Goal: Transaction & Acquisition: Obtain resource

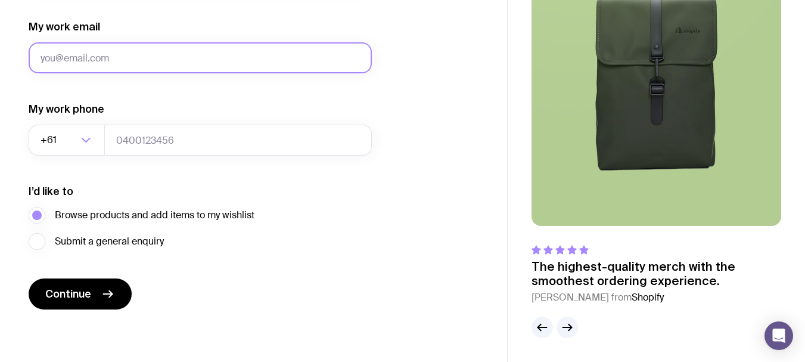
drag, startPoint x: 138, startPoint y: 47, endPoint x: 45, endPoint y: 55, distance: 92.7
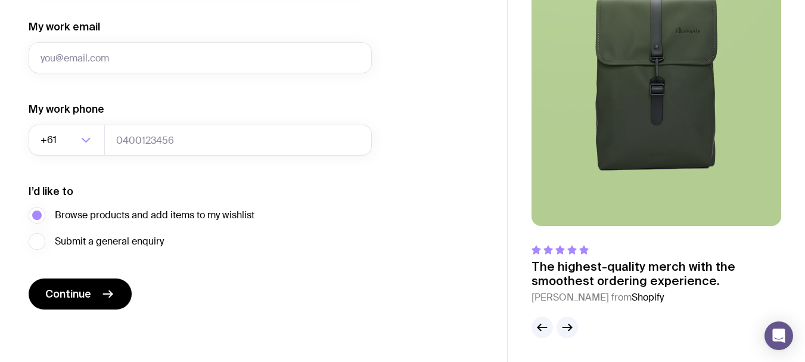
click at [167, 192] on div "I’d like to Browse products and add items to my wishlist Submit a general enqui…" at bounding box center [200, 217] width 343 height 66
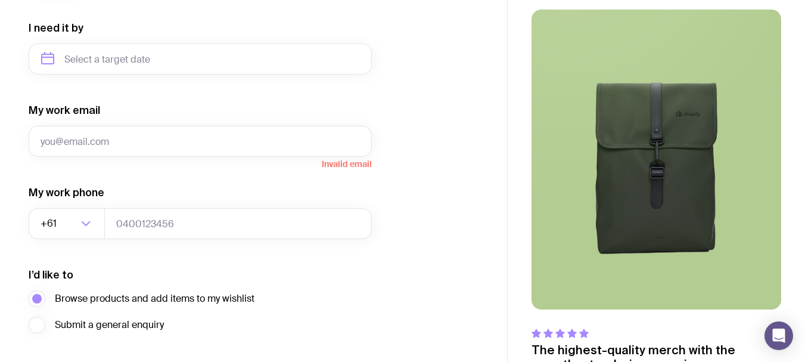
scroll to position [651, 0]
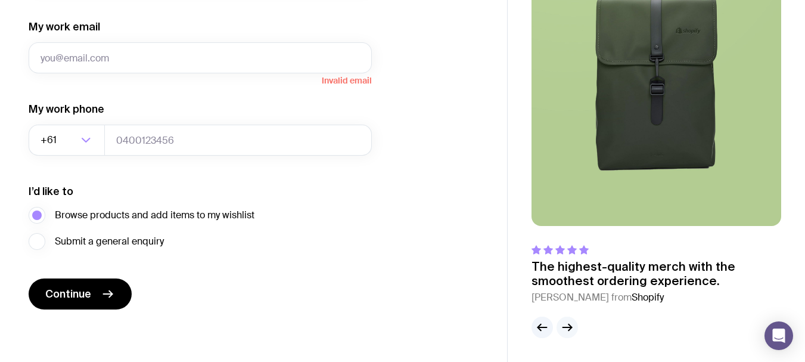
click at [565, 328] on icon "button" at bounding box center [567, 327] width 14 height 14
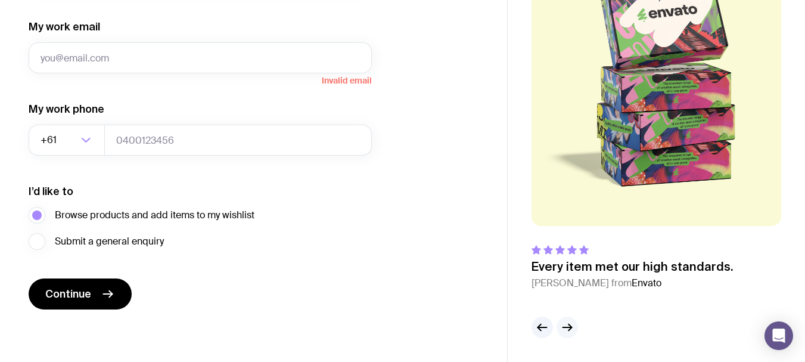
click at [563, 328] on icon "button" at bounding box center [567, 327] width 14 height 14
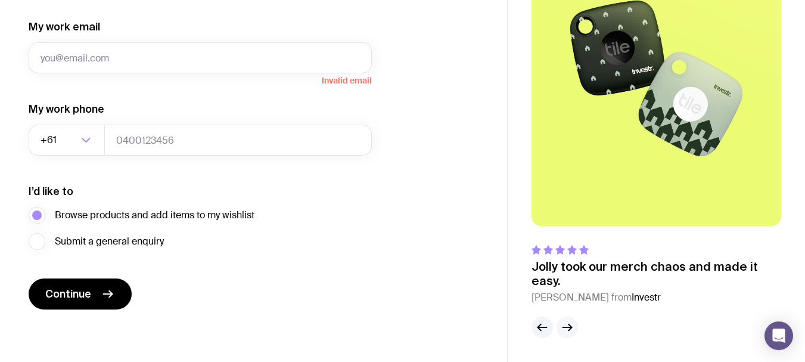
click at [563, 328] on icon "button" at bounding box center [567, 327] width 14 height 14
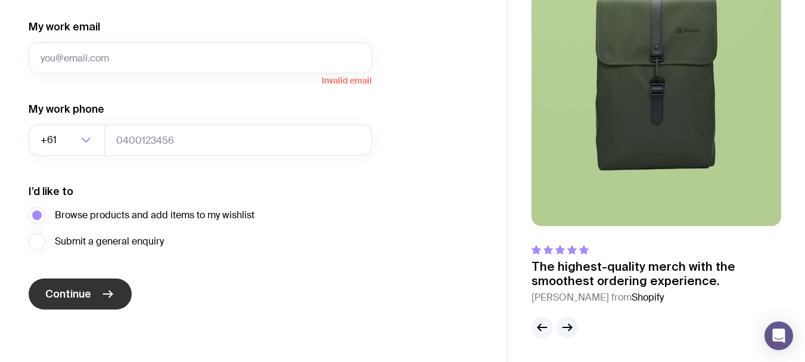
click at [69, 286] on button "Continue" at bounding box center [80, 293] width 103 height 31
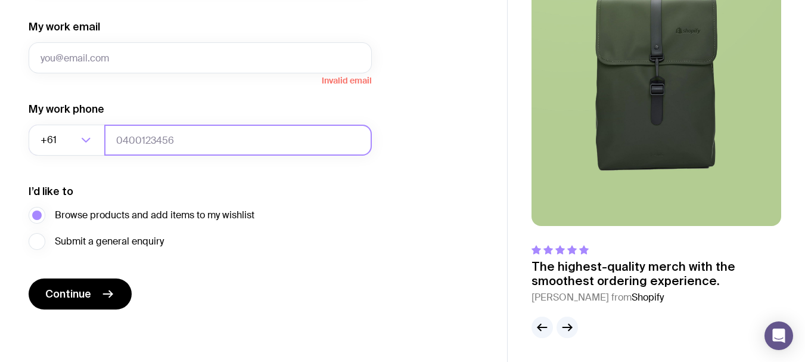
drag, startPoint x: 187, startPoint y: 141, endPoint x: 135, endPoint y: 145, distance: 52.6
click at [135, 144] on input "tel" at bounding box center [238, 140] width 268 height 31
drag, startPoint x: 113, startPoint y: 142, endPoint x: 170, endPoint y: 147, distance: 57.5
click at [170, 147] on input "tel" at bounding box center [238, 140] width 268 height 31
click at [98, 248] on span "Submit a general enquiry" at bounding box center [109, 241] width 109 height 14
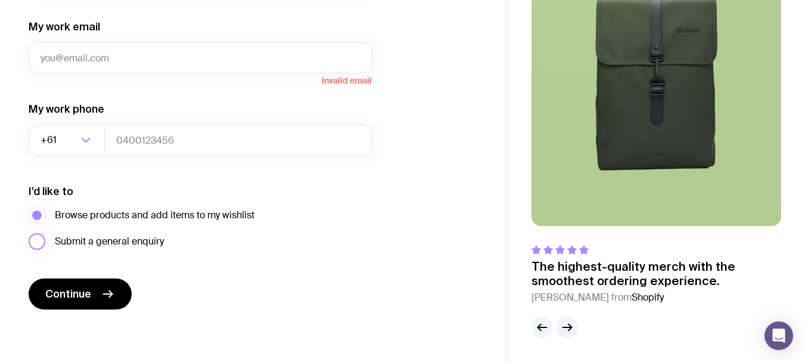
click at [0, 0] on input "Submit a general enquiry" at bounding box center [0, 0] width 0 height 0
click at [123, 222] on span "Browse products and add items to my wishlist" at bounding box center [155, 215] width 200 height 14
click at [0, 0] on input "Browse products and add items to my wishlist" at bounding box center [0, 0] width 0 height 0
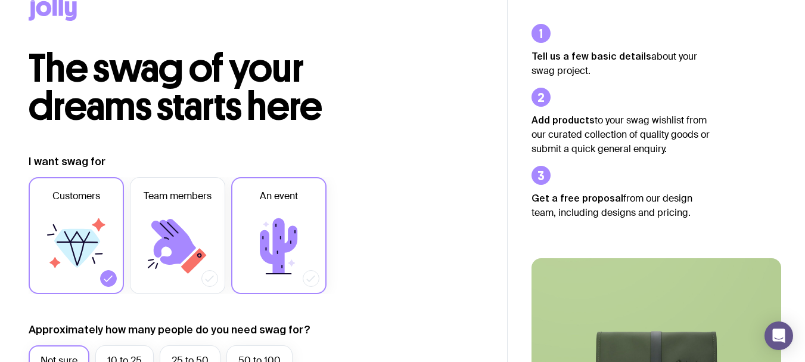
scroll to position [0, 0]
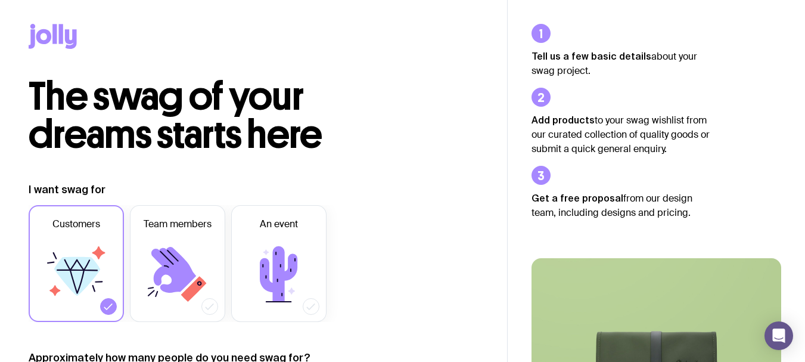
click at [84, 188] on label "I want swag for" at bounding box center [67, 189] width 77 height 14
